Goal: Information Seeking & Learning: Compare options

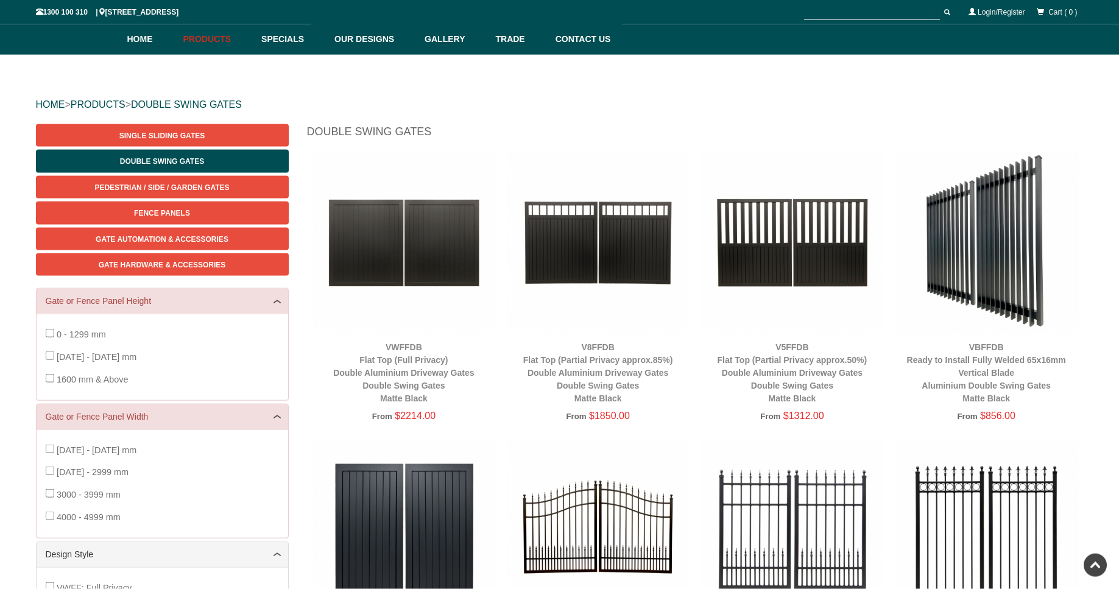
scroll to position [30, 0]
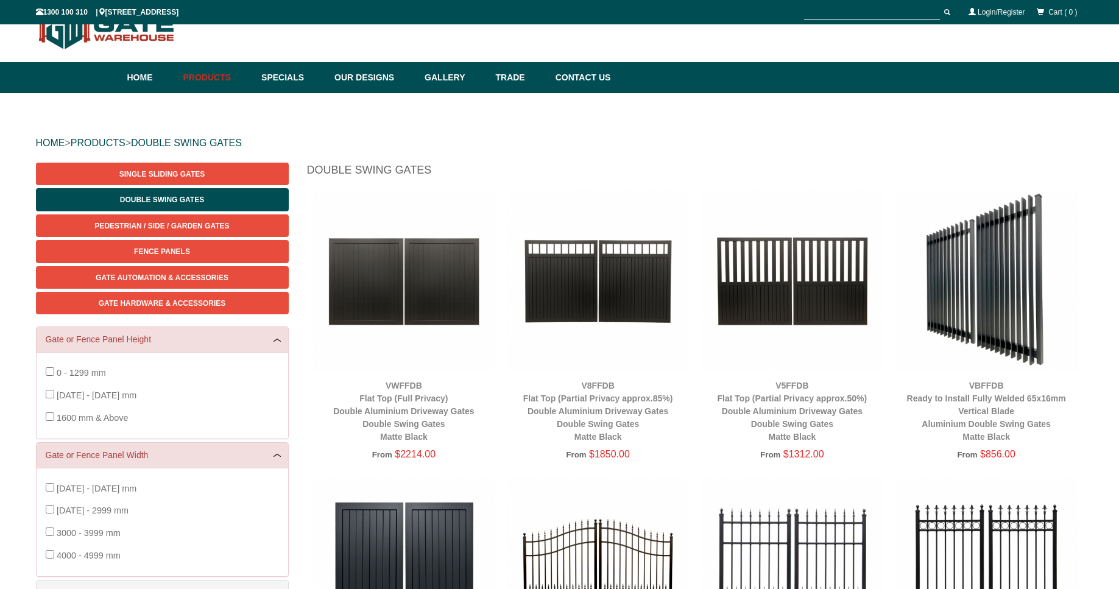
click at [920, 152] on div "HOME > PRODUCTS > DOUBLE SWING GATES" at bounding box center [560, 143] width 1048 height 39
click at [910, 227] on img at bounding box center [986, 281] width 182 height 182
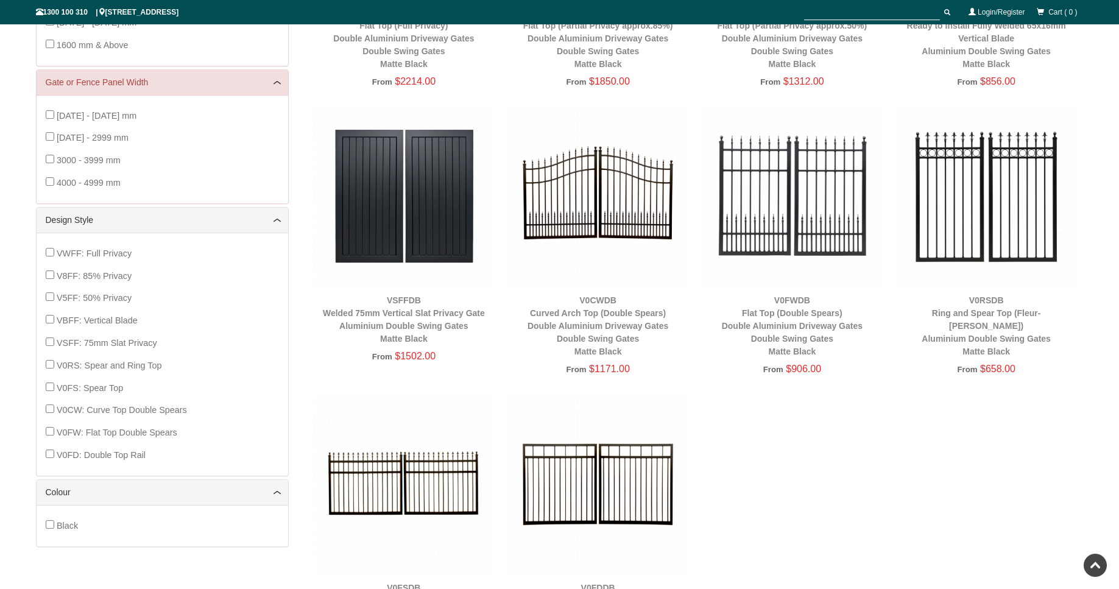
scroll to position [399, 0]
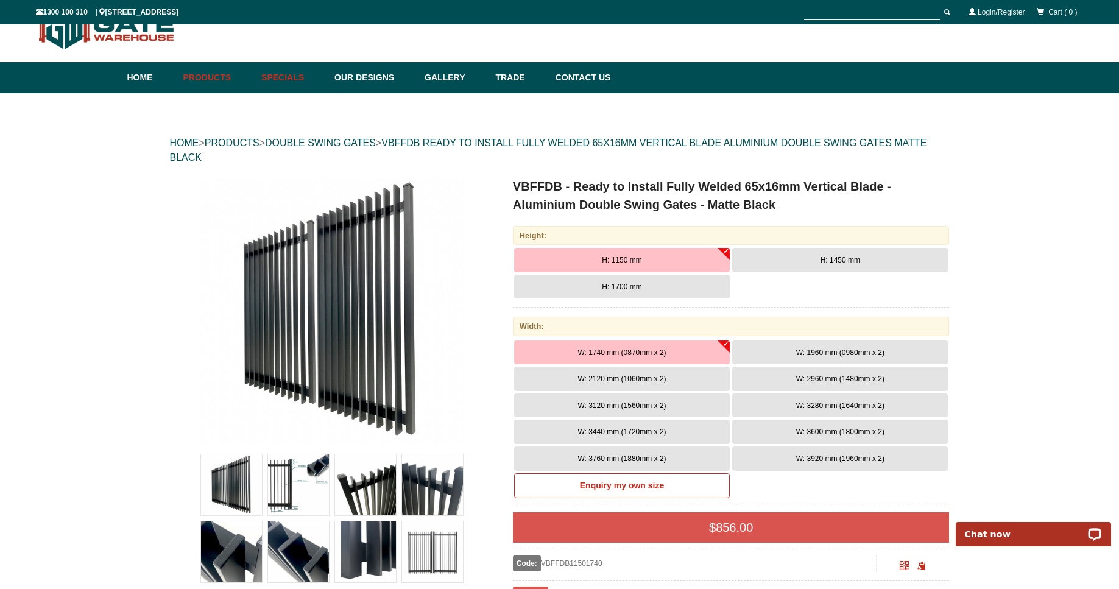
click at [300, 77] on link "Specials" at bounding box center [291, 77] width 73 height 31
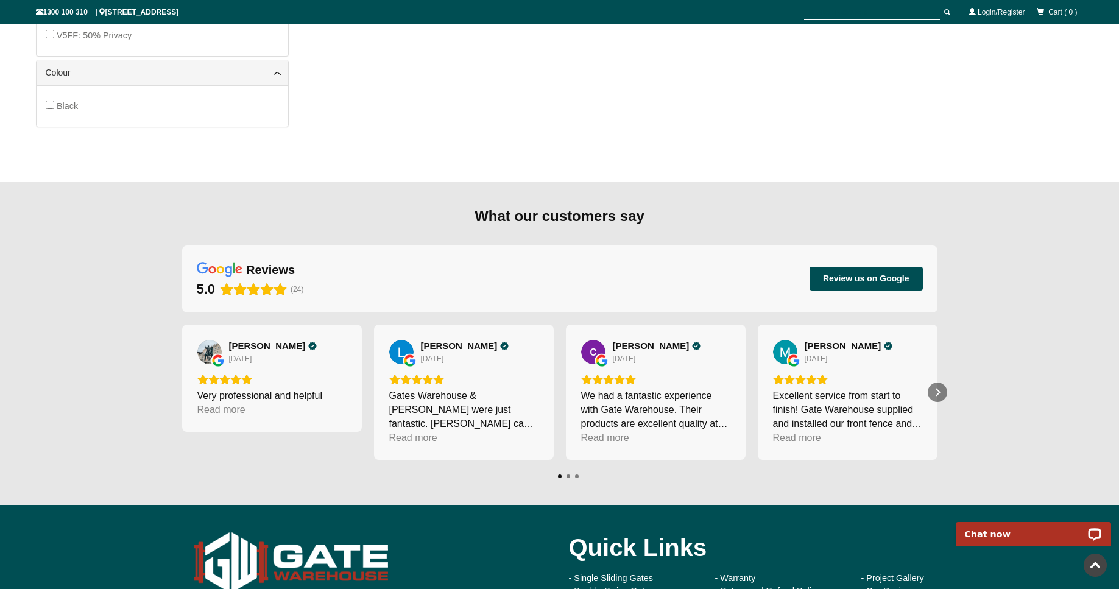
scroll to position [30, 0]
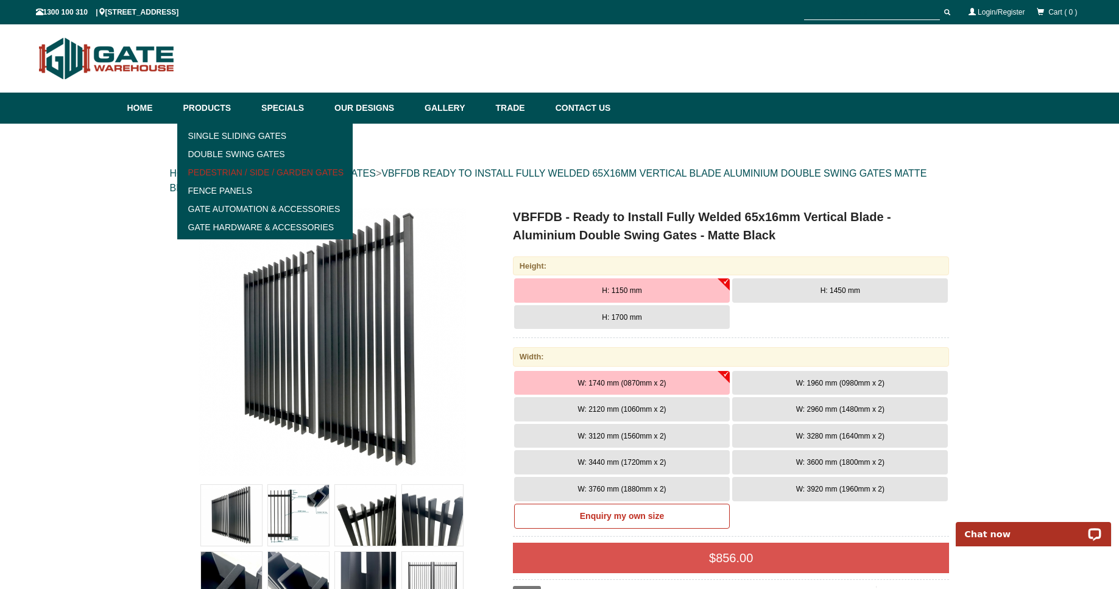
click at [270, 173] on link "Pedestrian / Side / Garden Gates" at bounding box center [265, 172] width 169 height 18
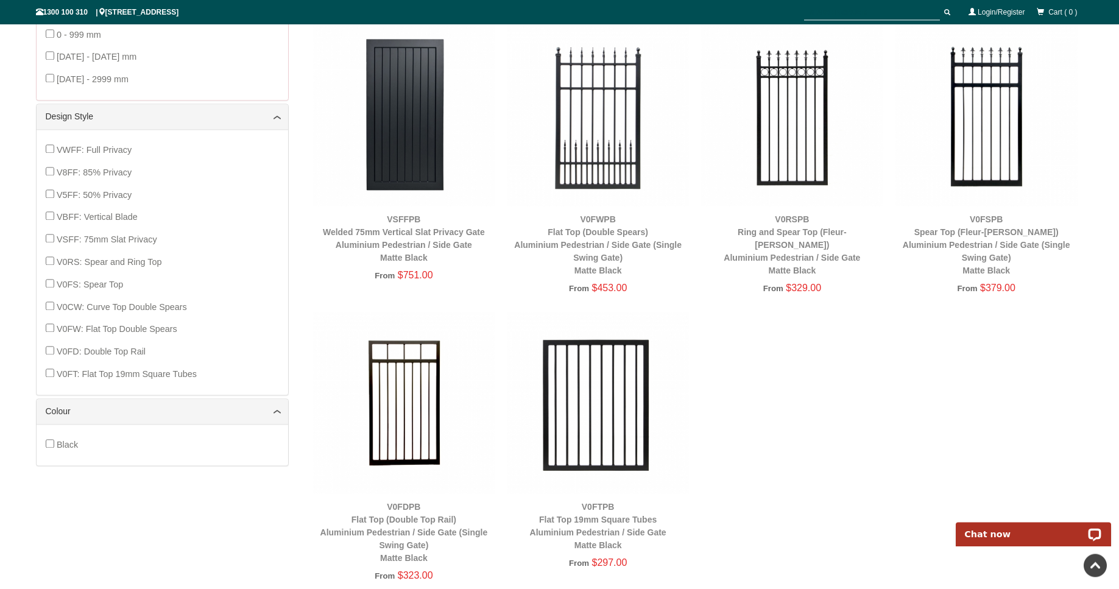
scroll to position [362, 0]
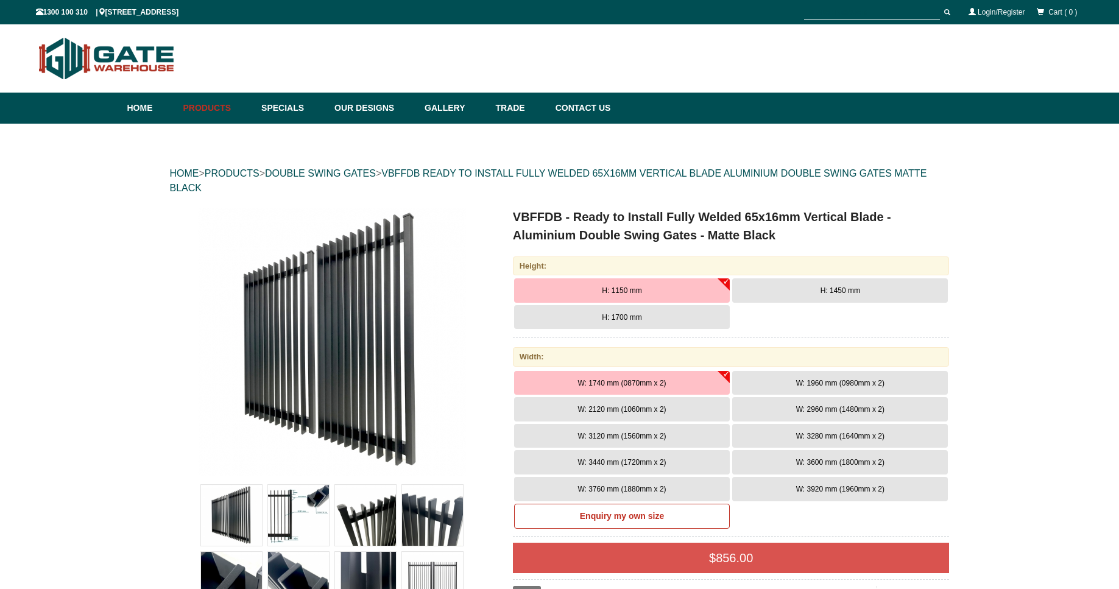
scroll to position [30, 0]
